Goal: Find specific page/section: Find specific page/section

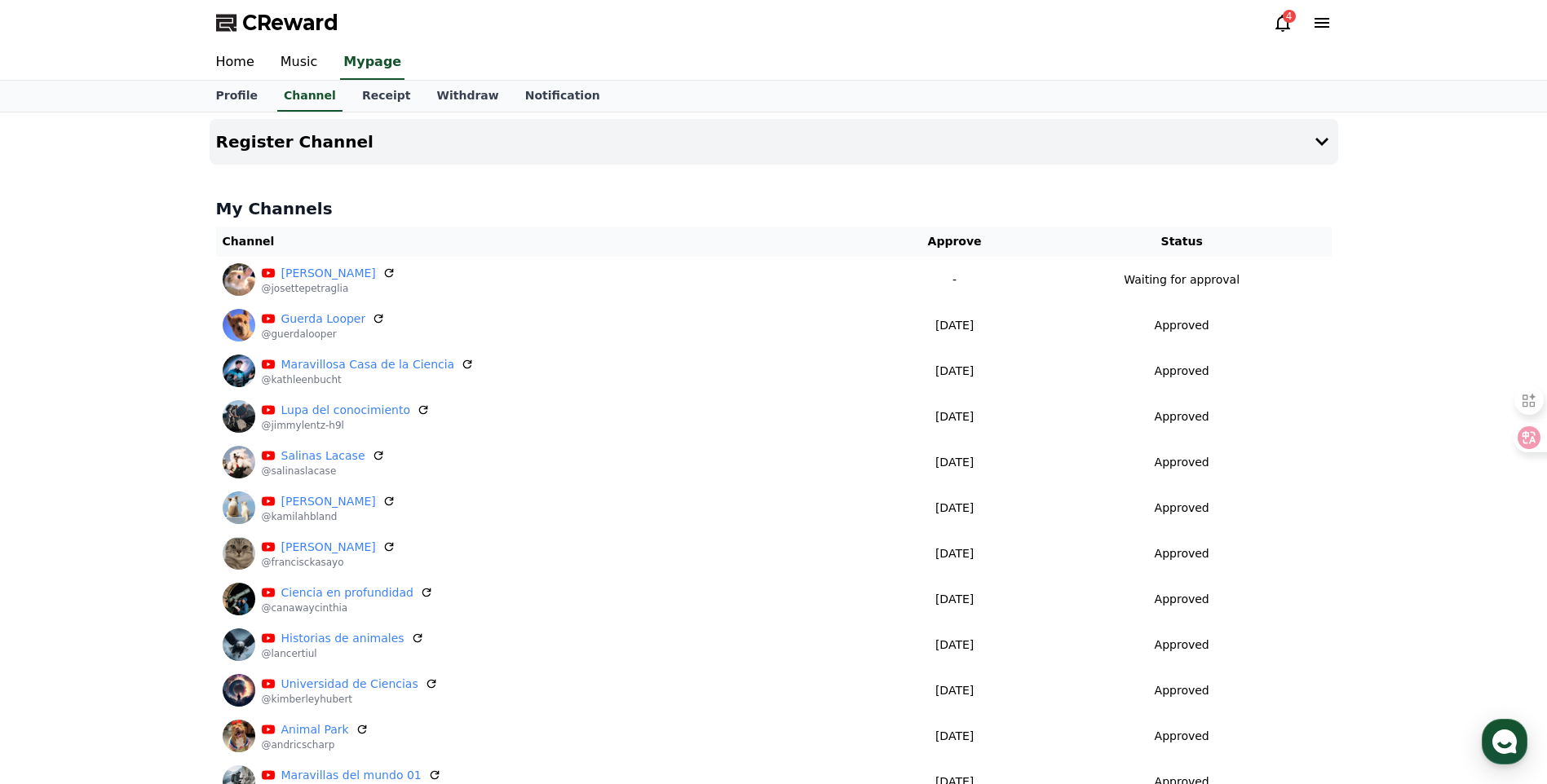
click at [1290, 19] on div "4" at bounding box center [1289, 17] width 13 height 13
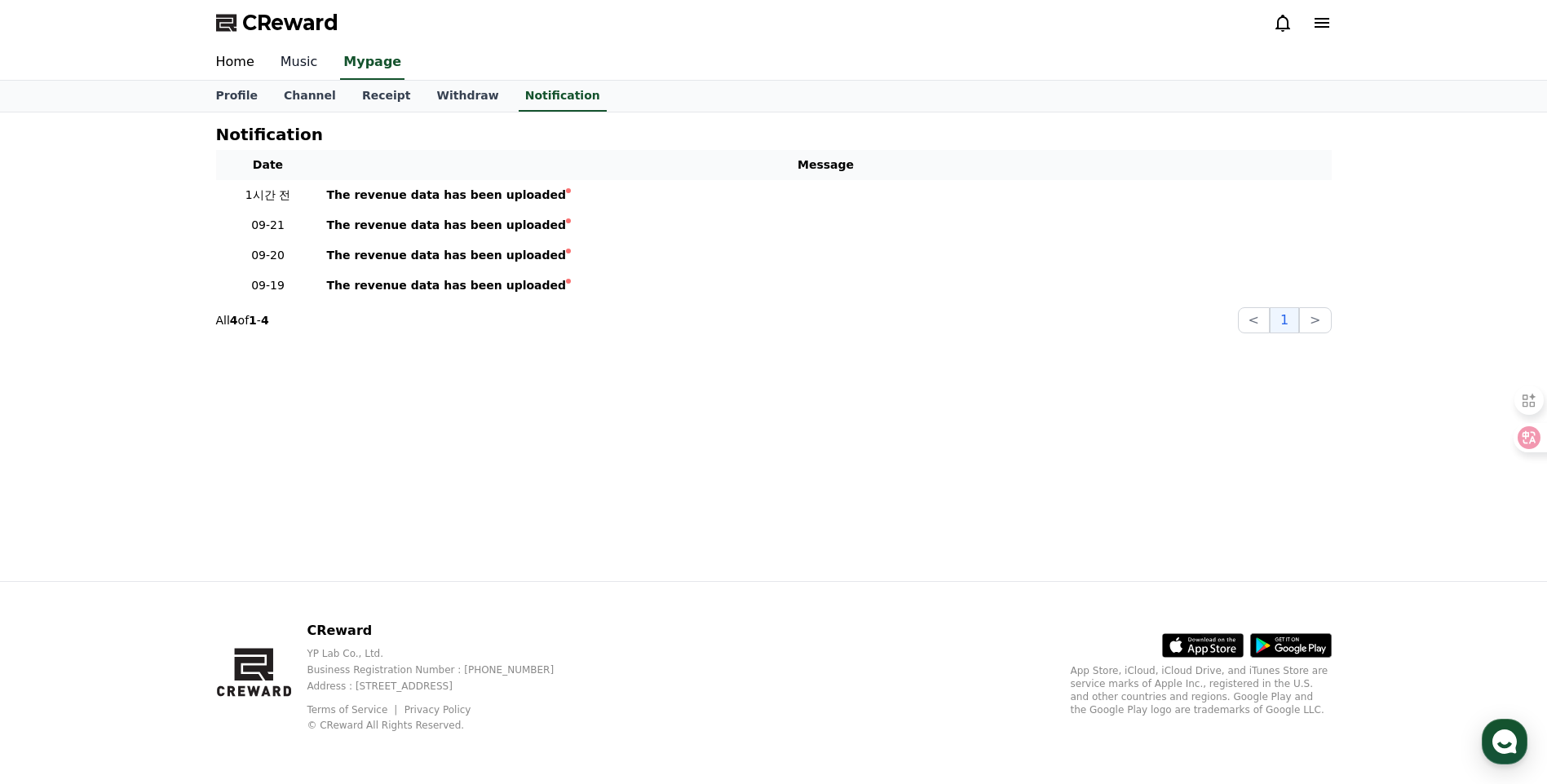
click at [292, 56] on link "Music" at bounding box center [299, 62] width 63 height 34
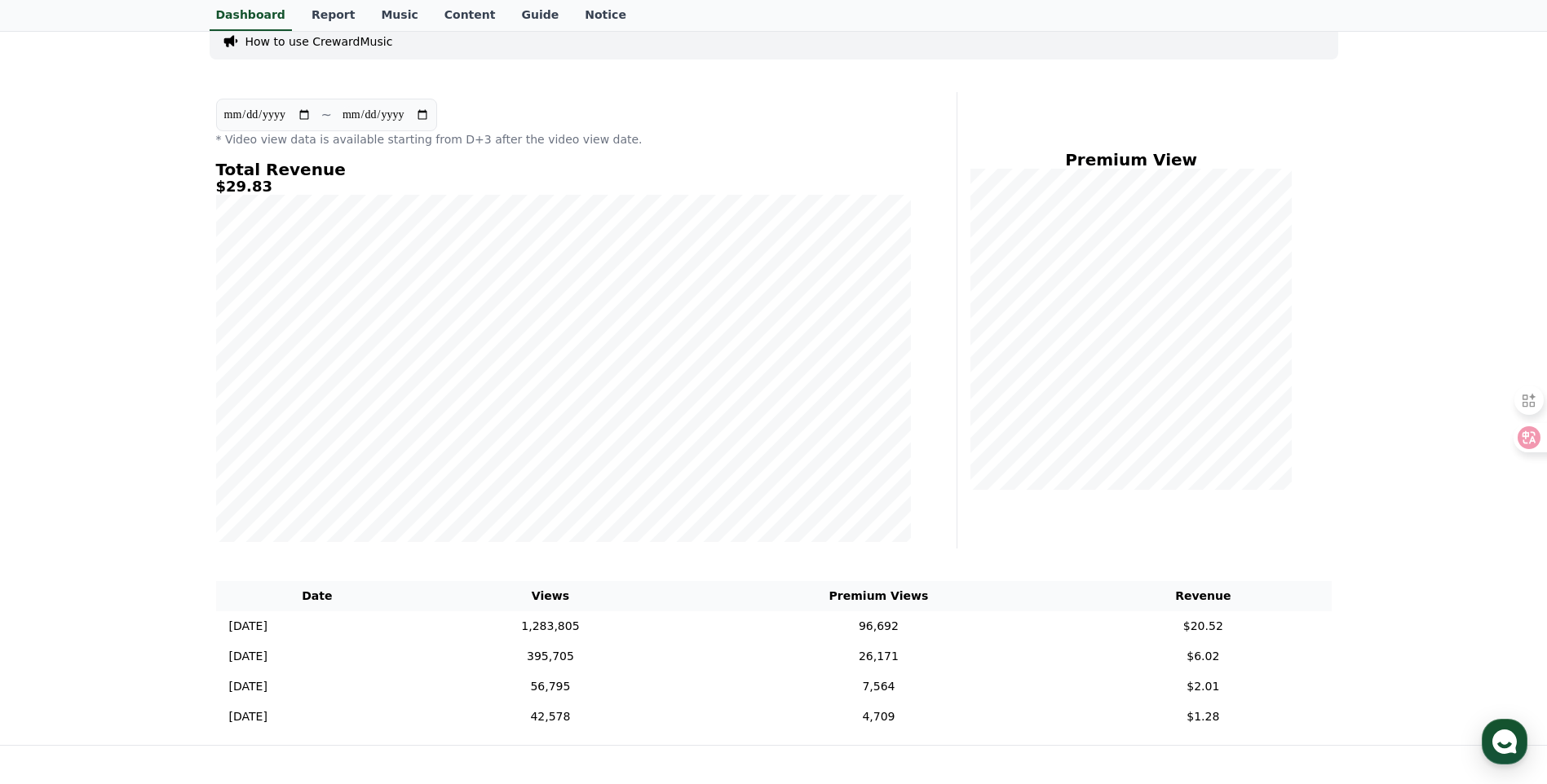
scroll to position [136, 0]
